Goal: Transaction & Acquisition: Register for event/course

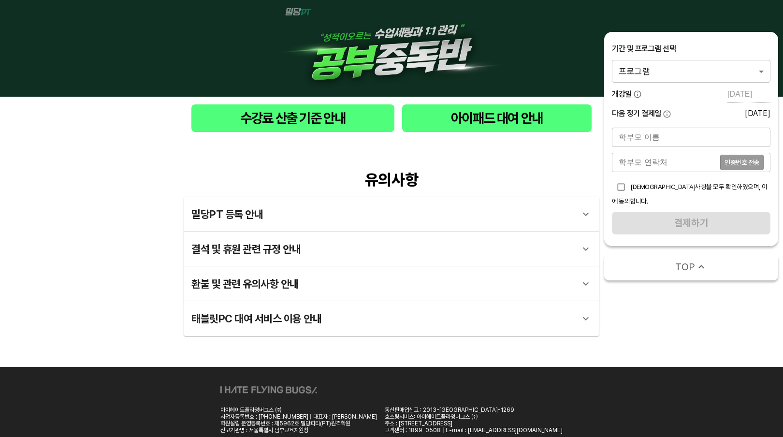
click at [710, 72] on body "수강료 산출 기준 안내 아이패드 대여 안내 유의사항 밀당PT 등록 안내 1 - 1 . 신규등록 신규등록은 밀당PT 각 과목별 프로그램을 처음 …" at bounding box center [391, 235] width 783 height 471
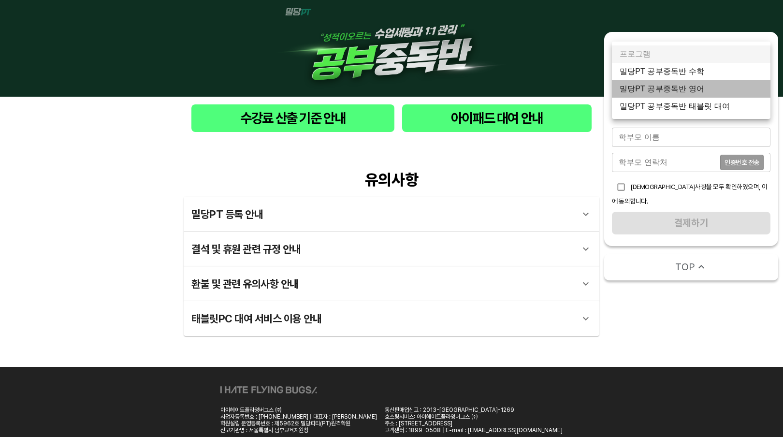
click at [693, 87] on li "밀당PT 공부중독반 영어" at bounding box center [691, 88] width 159 height 17
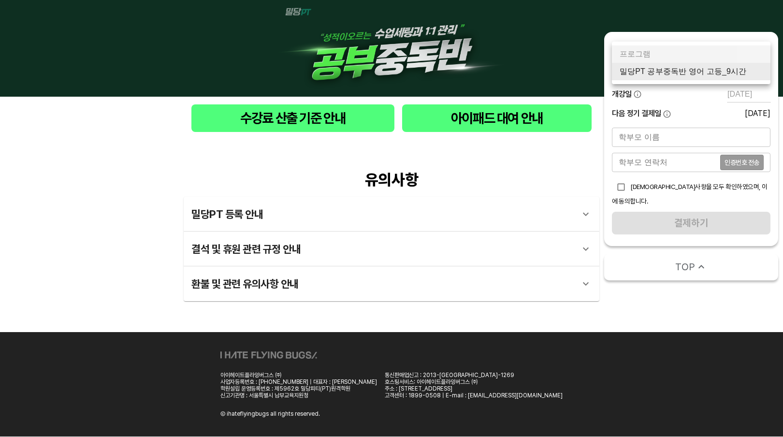
click at [716, 66] on body "수강료 산출 기준 안내 아이패드 대여 안내 유의사항 밀당PT 등록 안내 1 - 1 . 신규등록 신규등록은 밀당PT 각 과목별 프로그램을 처음 …" at bounding box center [391, 218] width 783 height 436
click at [706, 76] on li "밀당PT 공부중독반 영어 고등_9시간" at bounding box center [691, 71] width 159 height 17
